Goal: Check status: Check status

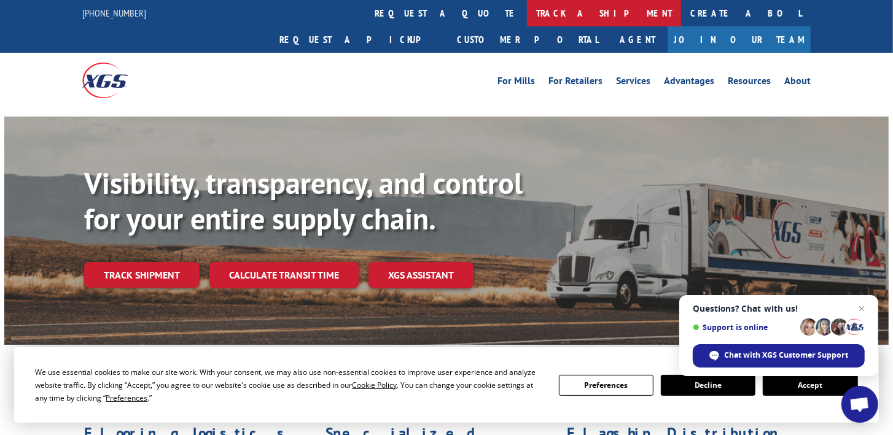
click at [527, 10] on link "track a shipment" at bounding box center [604, 13] width 154 height 26
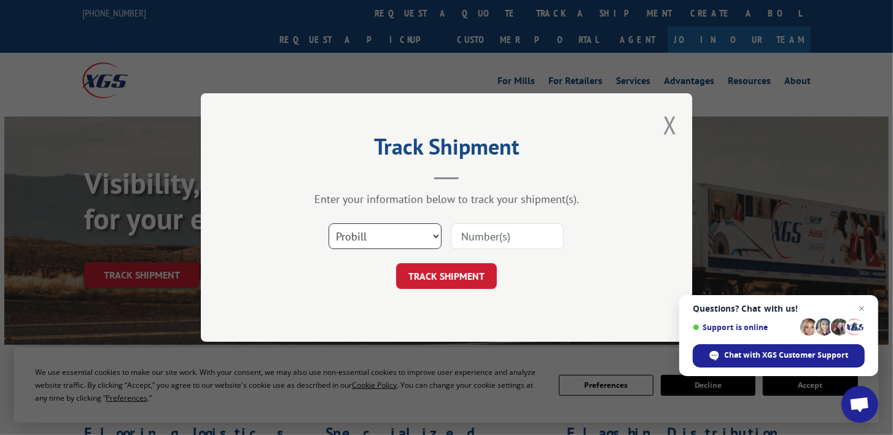
click at [437, 235] on select "Select category... Probill BOL PO" at bounding box center [385, 237] width 113 height 26
click at [494, 236] on input at bounding box center [507, 237] width 113 height 26
click at [480, 236] on input at bounding box center [507, 237] width 113 height 26
paste input "17262175"
type input "17262175"
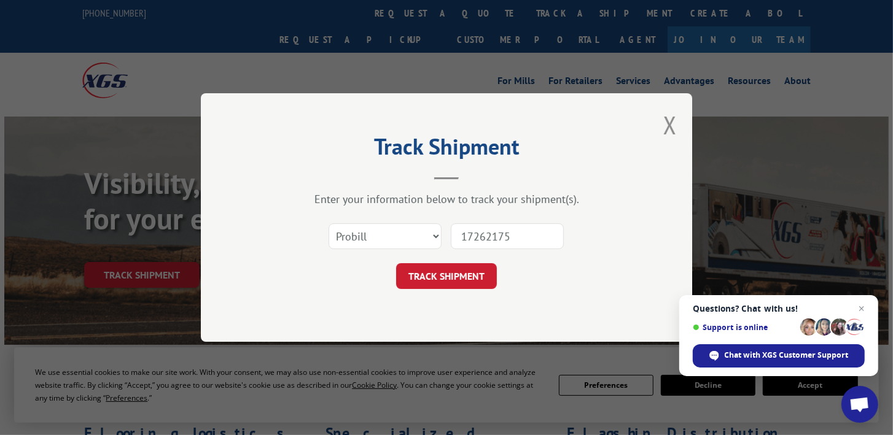
click at [467, 273] on button "TRACK SHIPMENT" at bounding box center [446, 277] width 101 height 26
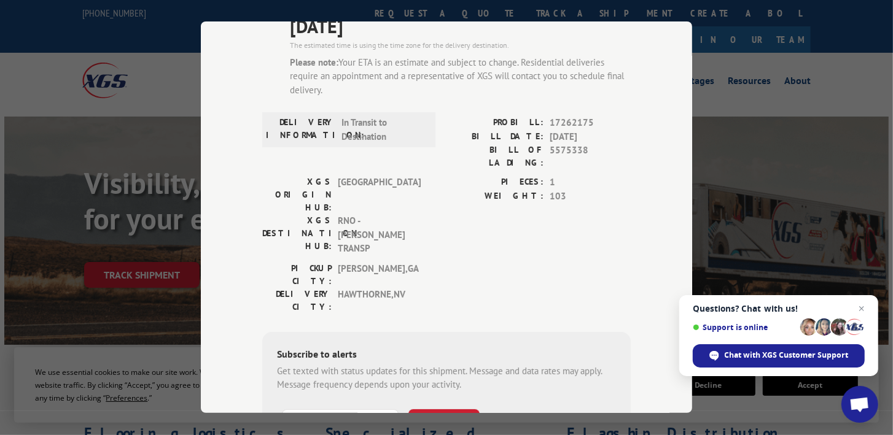
scroll to position [217, 0]
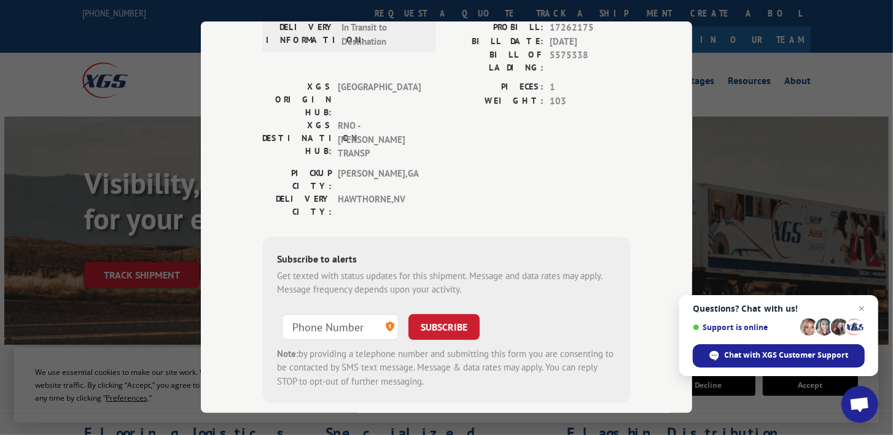
type input "+1 (___) ___-____"
click at [337, 314] on input "+1 (___) ___-____" at bounding box center [340, 327] width 117 height 26
click at [358, 314] on input "+1 (316) 833-4___" at bounding box center [340, 327] width 117 height 26
drag, startPoint x: 356, startPoint y: 252, endPoint x: 272, endPoint y: 253, distance: 84.2
click at [277, 307] on form "+1 (316) 833-____ SUBSCRIBE Note: by providing a telephone number and submittin…" at bounding box center [446, 348] width 339 height 82
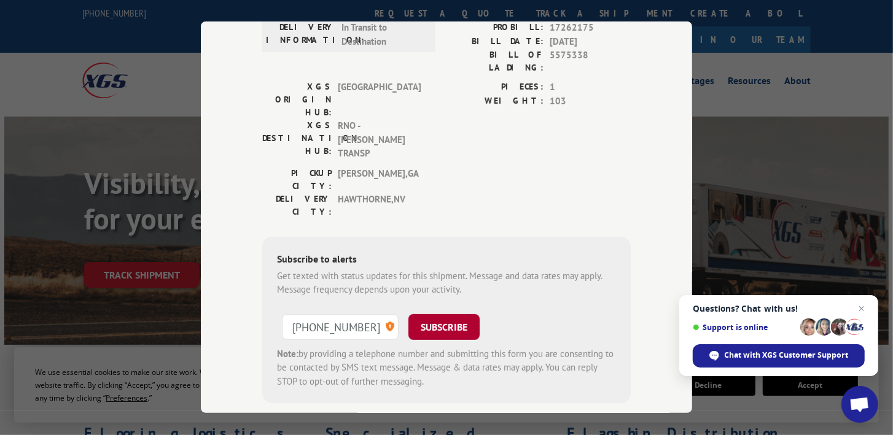
type input "[PHONE_NUMBER]"
click at [442, 314] on button "SUBSCRIBE" at bounding box center [443, 327] width 71 height 26
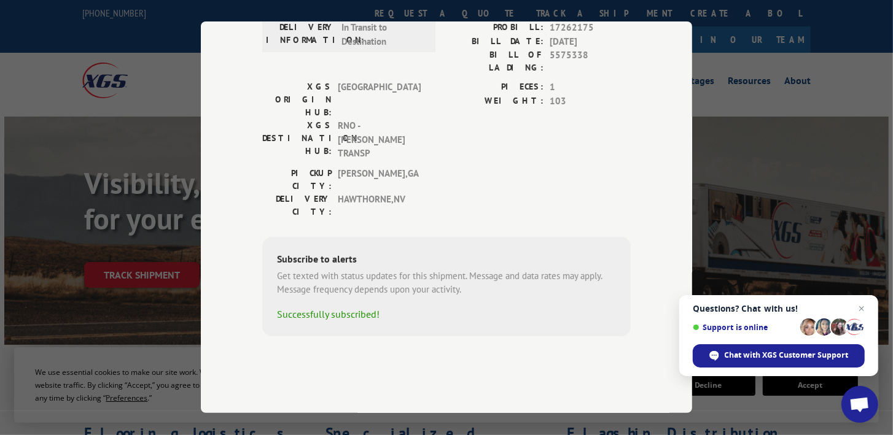
scroll to position [150, 0]
